Goal: Transaction & Acquisition: Purchase product/service

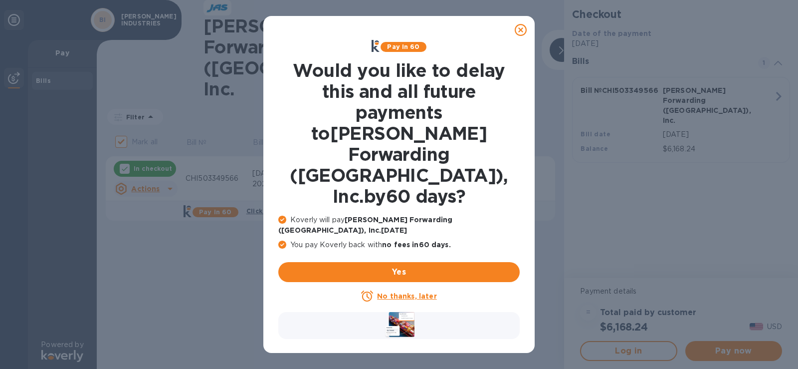
click at [431, 292] on u "No thanks, later" at bounding box center [406, 296] width 59 height 8
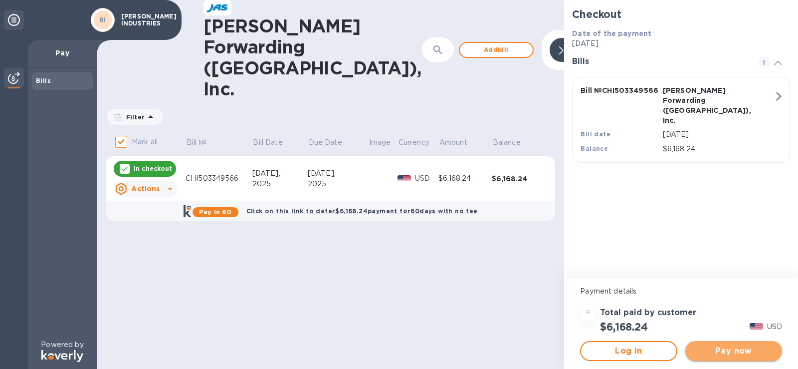
click at [716, 359] on button "Pay now" at bounding box center [734, 351] width 97 height 20
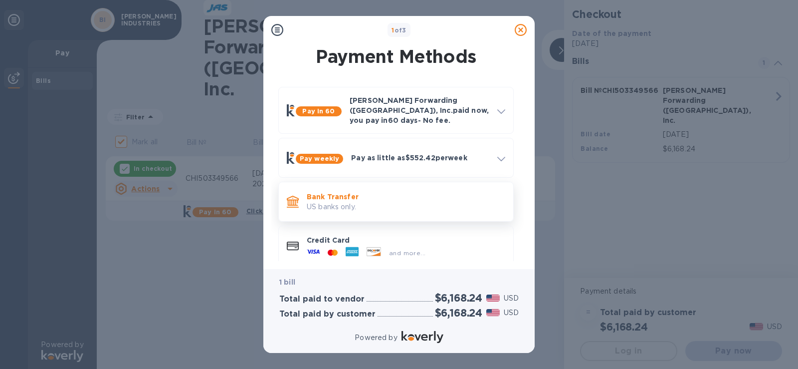
click at [452, 192] on p "Bank Transfer" at bounding box center [406, 197] width 199 height 10
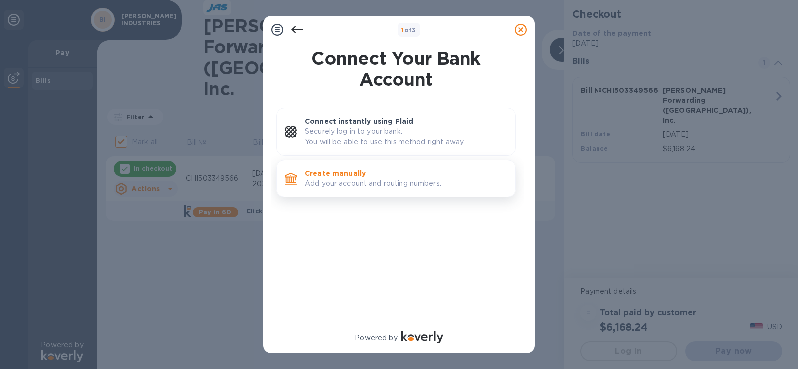
click at [443, 176] on p "Create manually" at bounding box center [406, 173] width 203 height 10
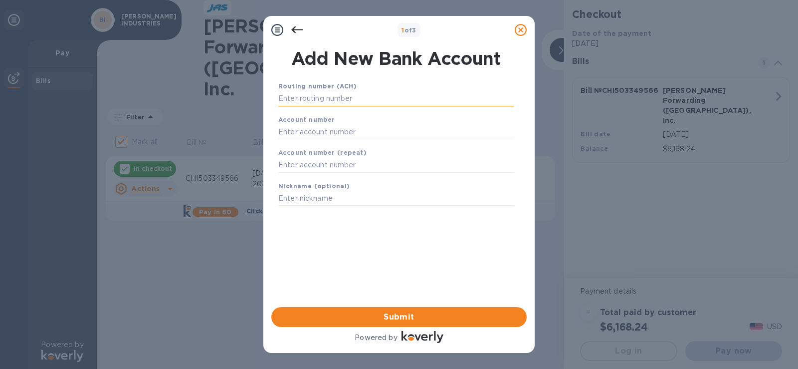
click at [393, 96] on input "text" at bounding box center [396, 98] width 236 height 15
type input "086519159"
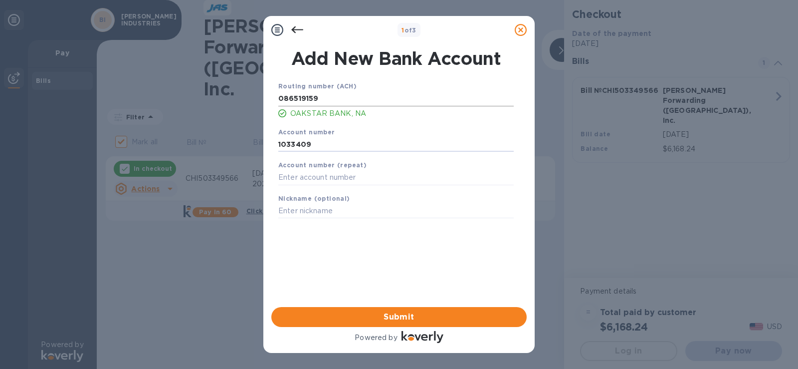
type input "1033409"
type input "OPERATING"
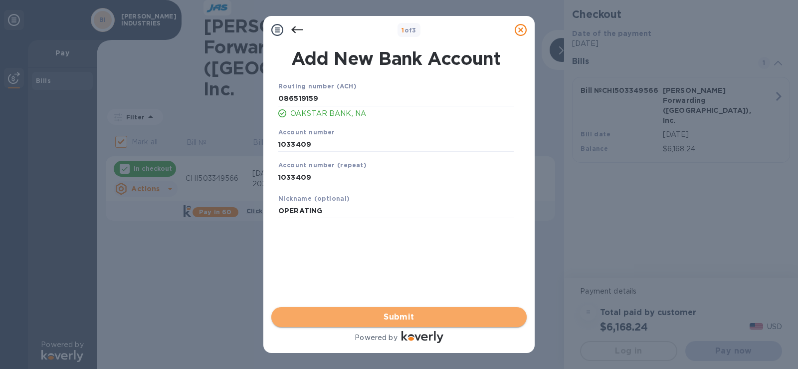
click at [428, 314] on span "Submit" at bounding box center [399, 317] width 240 height 12
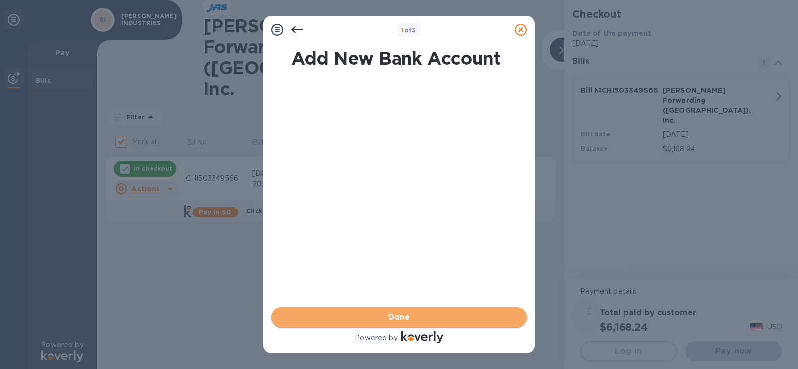
click at [428, 314] on span "Done" at bounding box center [399, 317] width 240 height 12
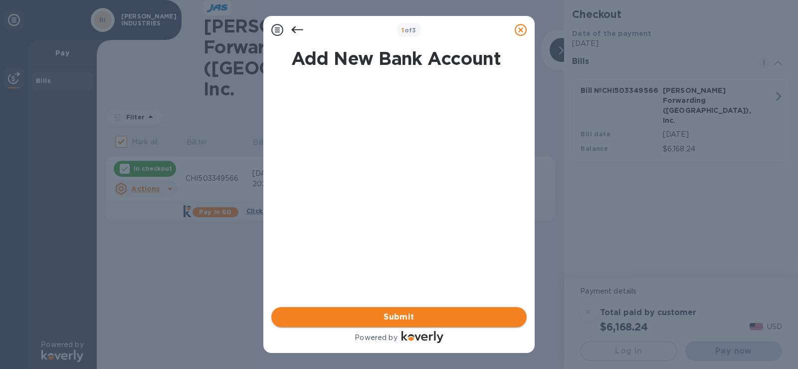
click at [410, 315] on span "Submit" at bounding box center [399, 317] width 240 height 12
